Goal: Navigation & Orientation: Find specific page/section

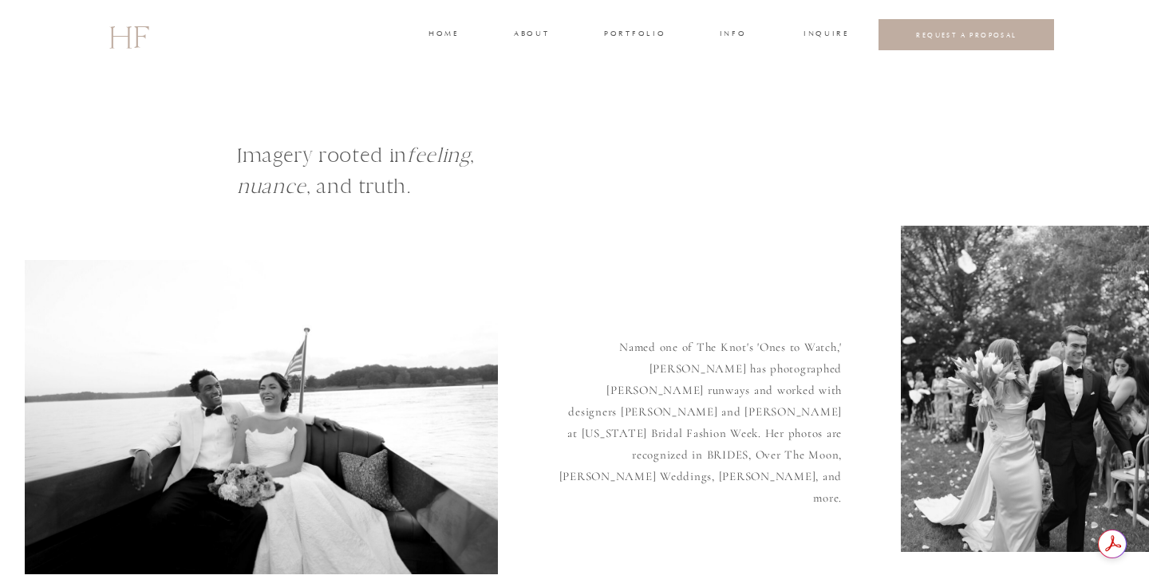
click at [128, 37] on h2 "HF" at bounding box center [129, 35] width 40 height 46
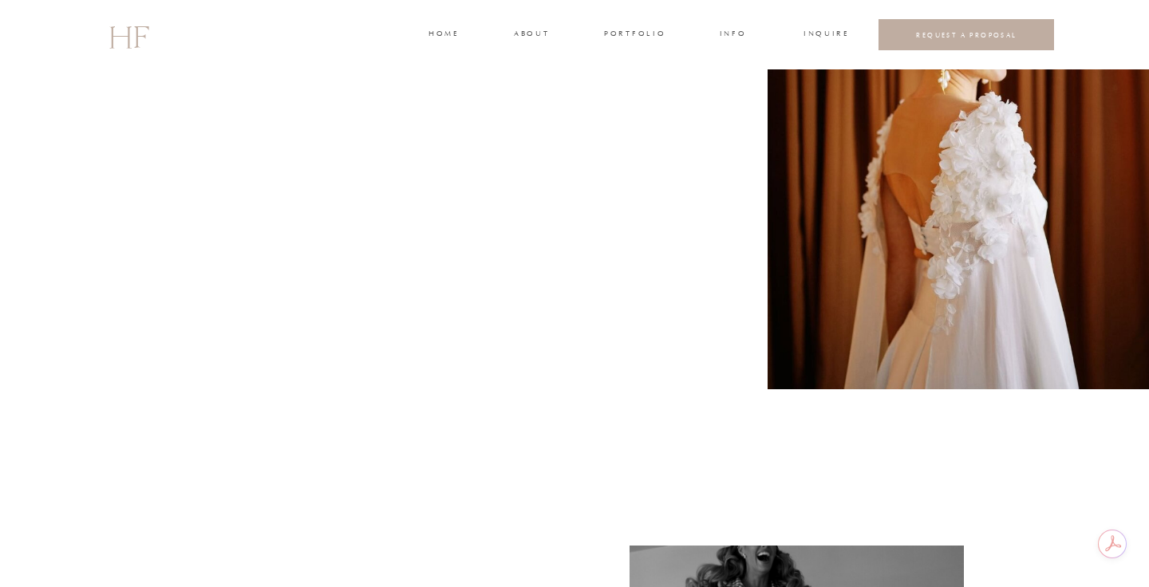
scroll to position [486, 0]
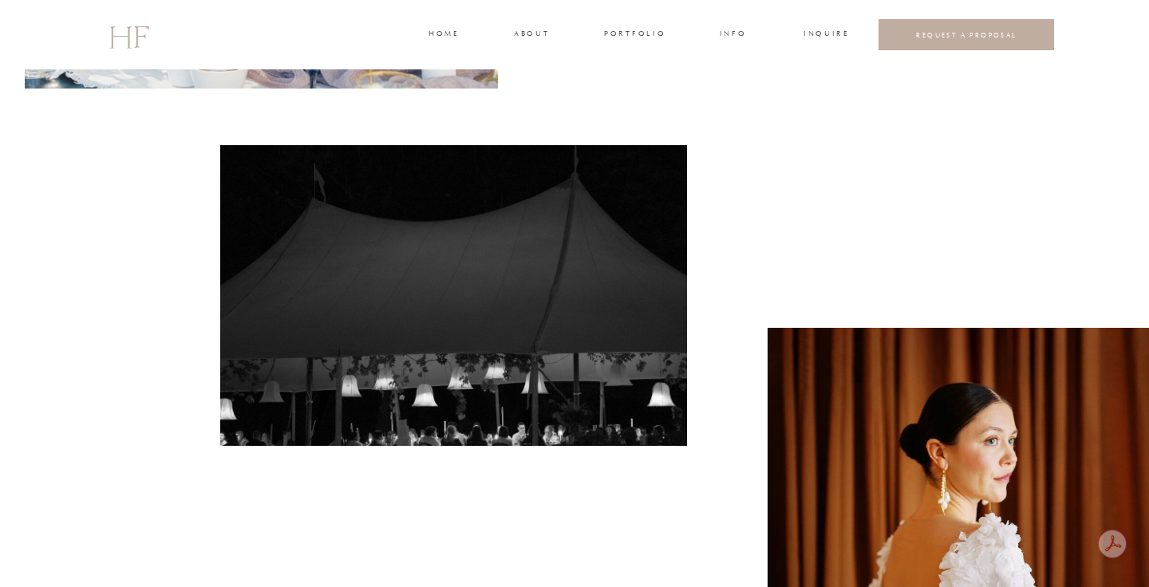
click at [527, 37] on h3 "about" at bounding box center [531, 35] width 34 height 14
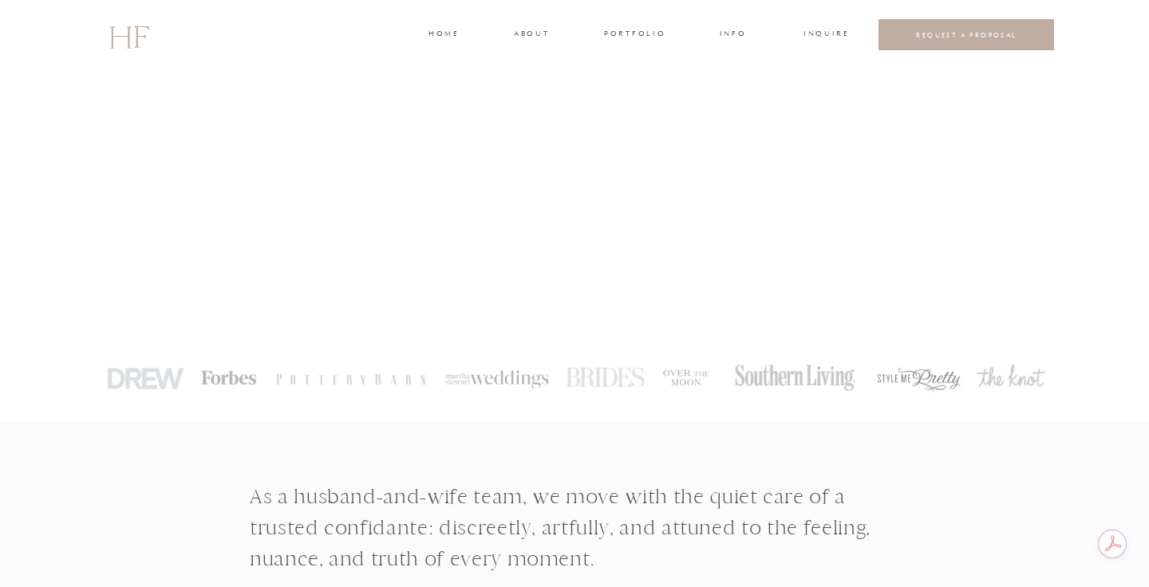
scroll to position [579, 0]
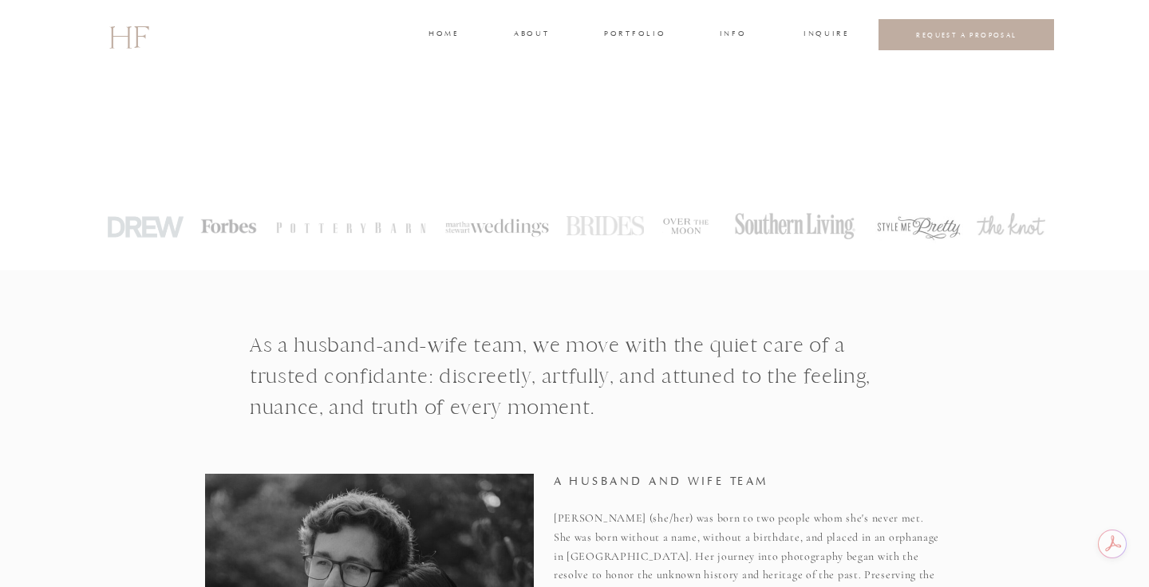
scroll to position [0, 0]
